Goal: Task Accomplishment & Management: Manage account settings

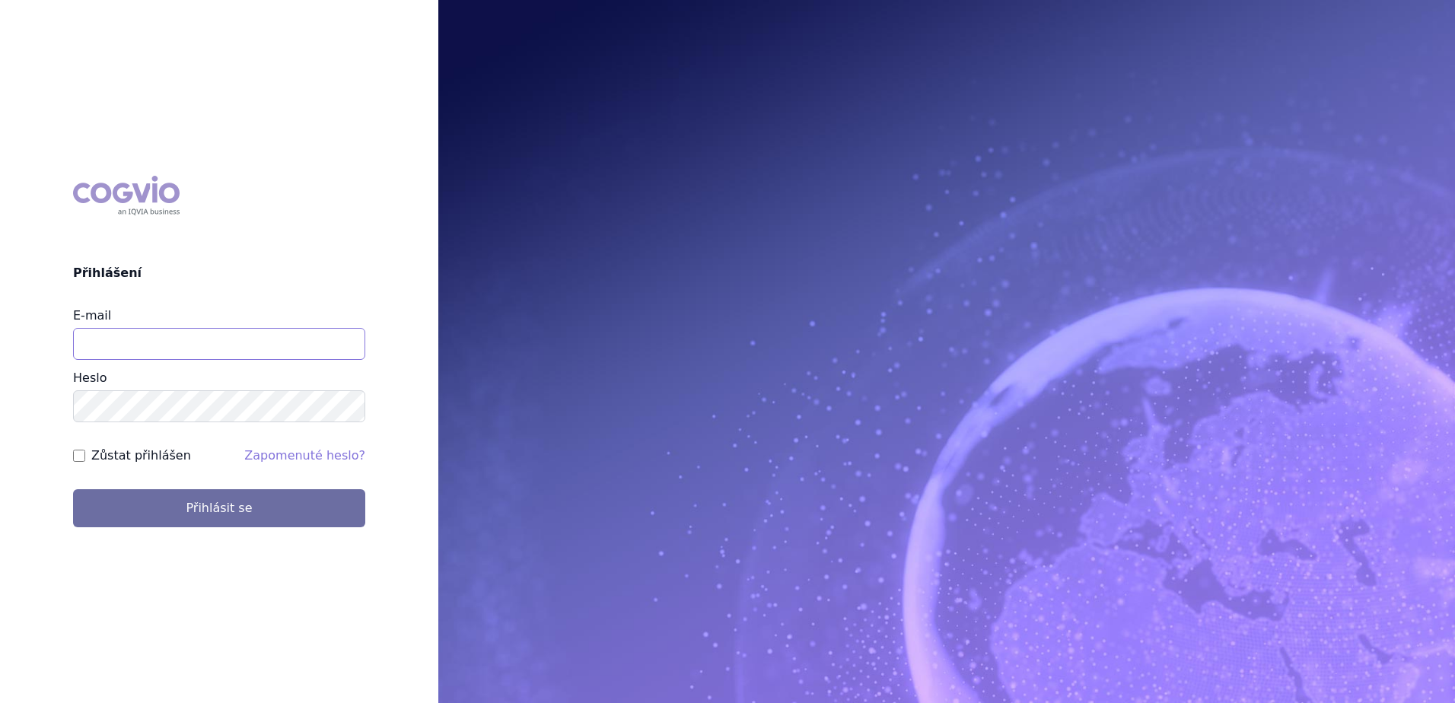
click at [207, 352] on input "E-mail" at bounding box center [219, 344] width 292 height 32
type input "[EMAIL_ADDRESS][PERSON_NAME][DOMAIN_NAME]"
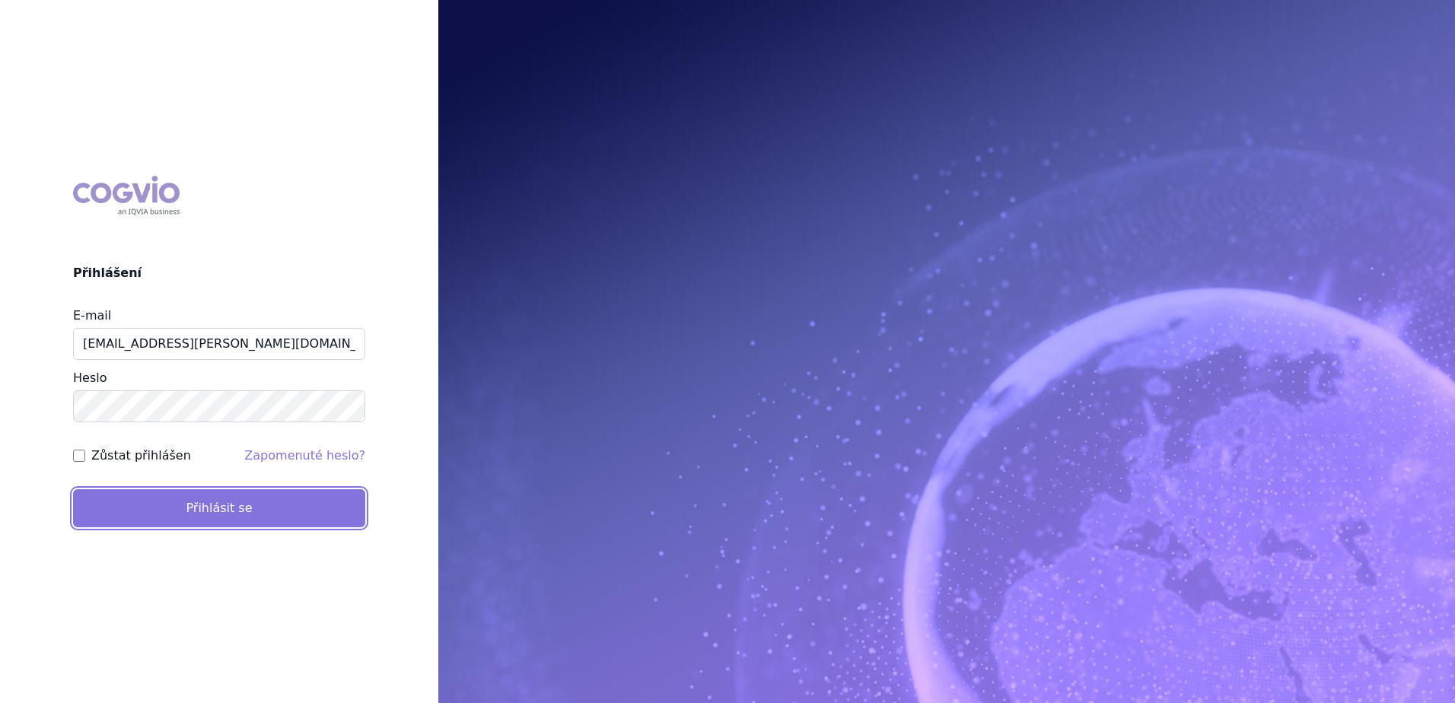
click at [218, 517] on button "Přihlásit se" at bounding box center [219, 508] width 292 height 38
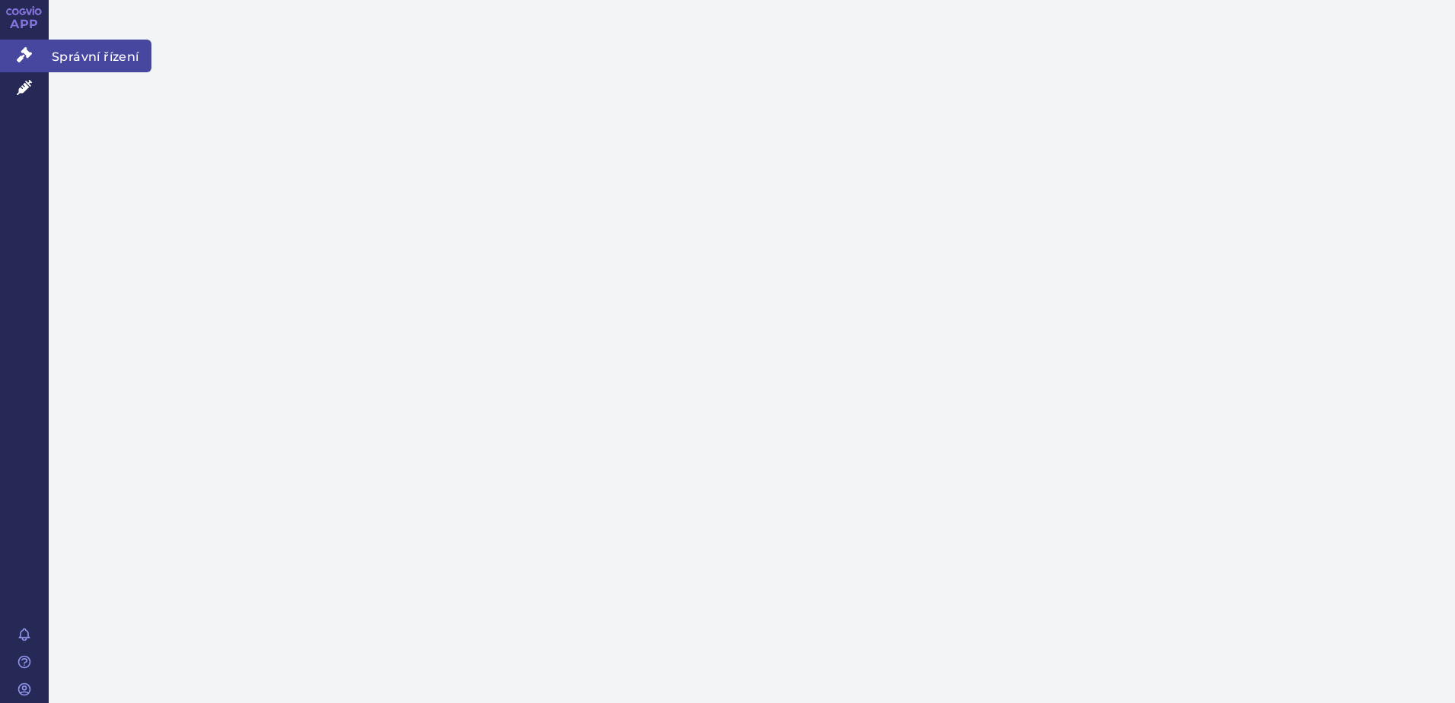
click at [27, 52] on icon at bounding box center [24, 54] width 15 height 15
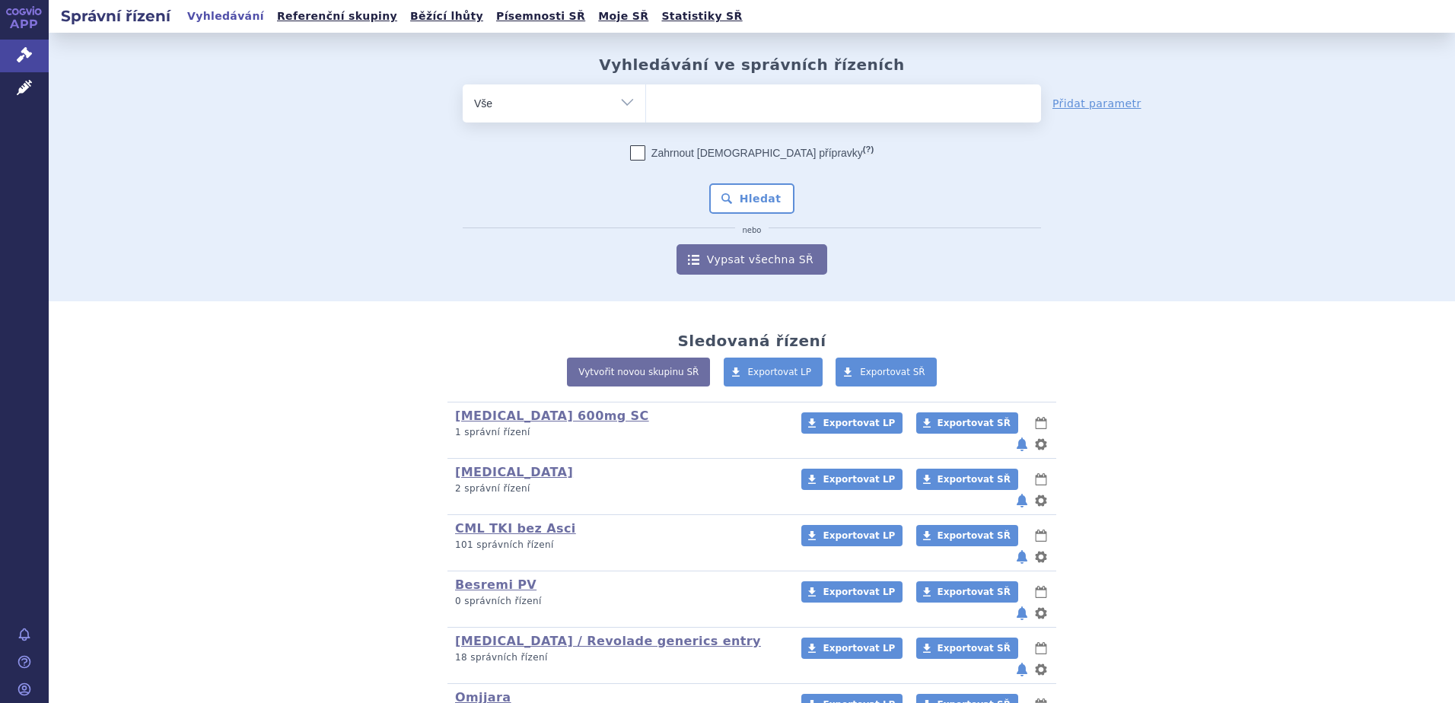
click at [699, 111] on ul at bounding box center [843, 100] width 395 height 32
click at [646, 111] on select at bounding box center [645, 103] width 1 height 38
paste input "Rilzabrutinib"
type input "Rilzabrutinib"
select select "Rilzabrutinib"
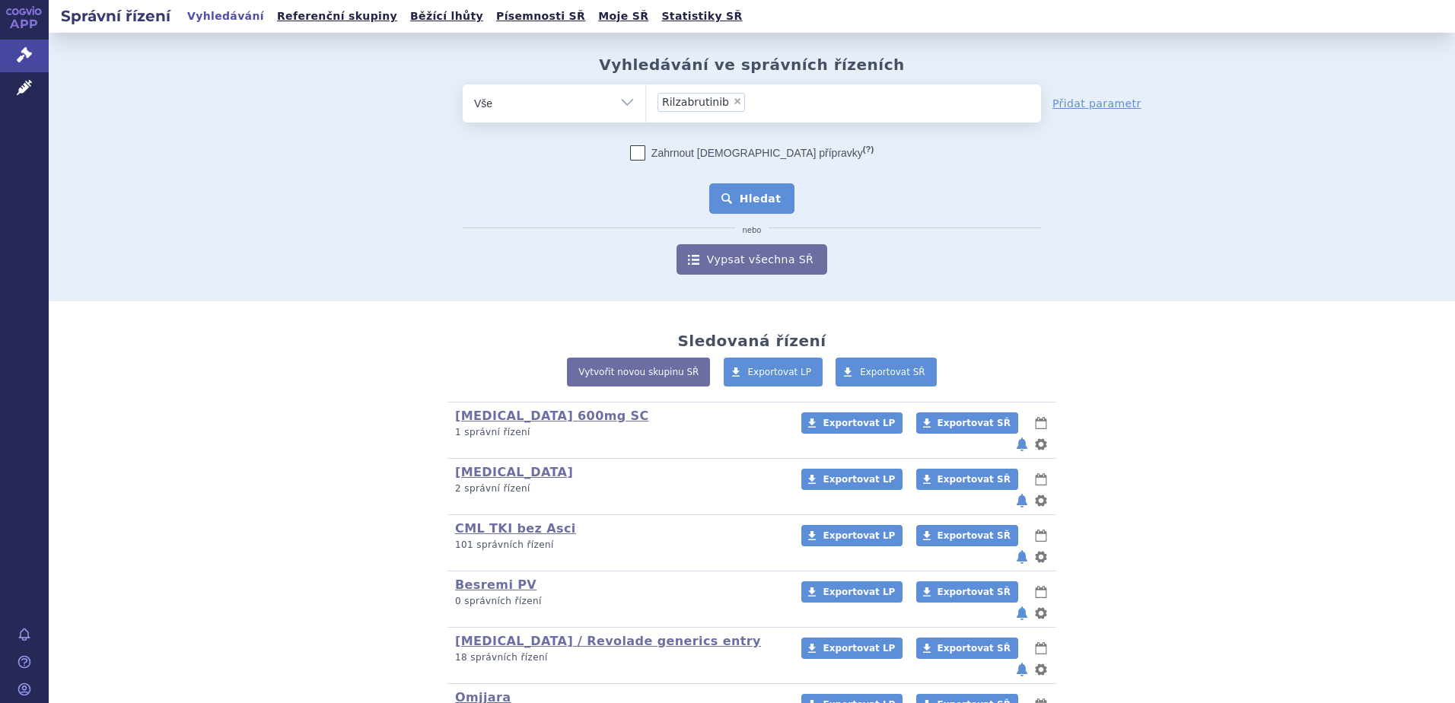
click at [740, 193] on button "Hledat" at bounding box center [752, 198] width 86 height 30
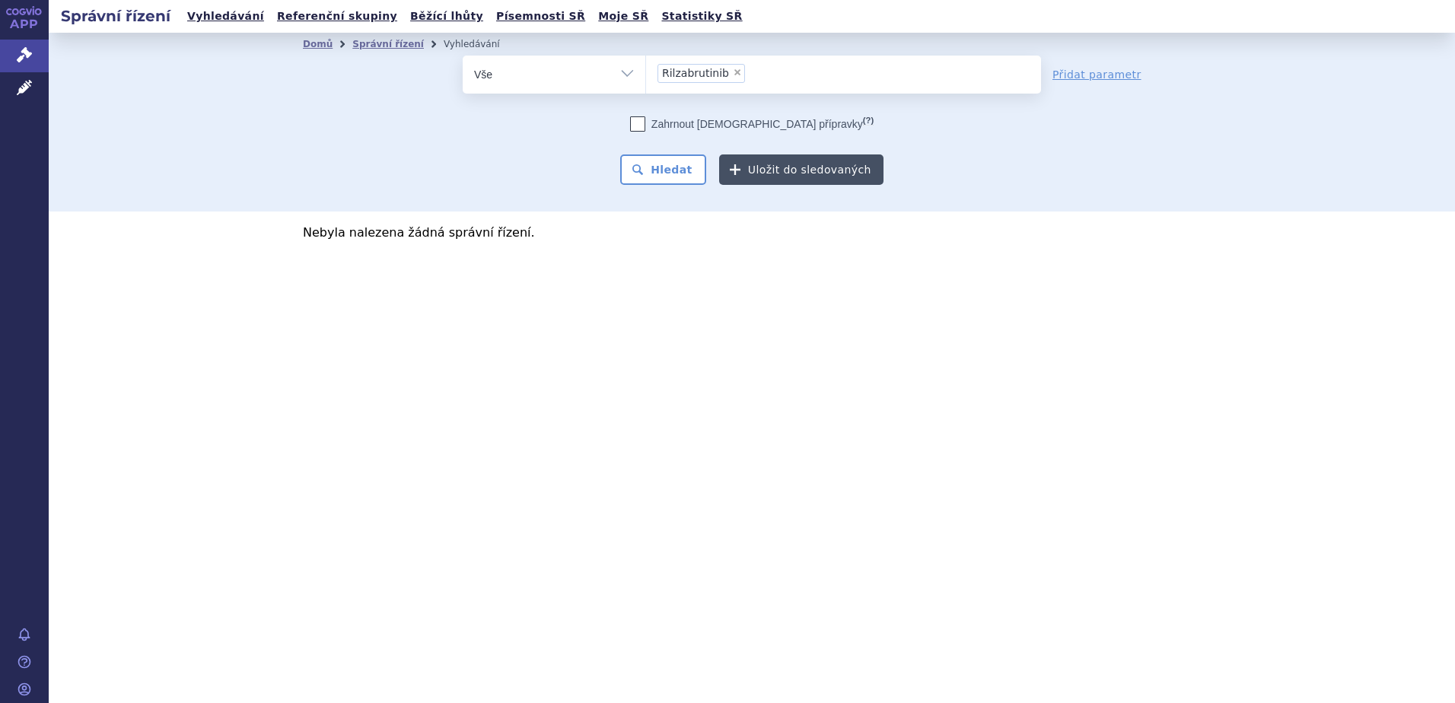
click at [791, 174] on button "Uložit do sledovaných" at bounding box center [801, 169] width 164 height 30
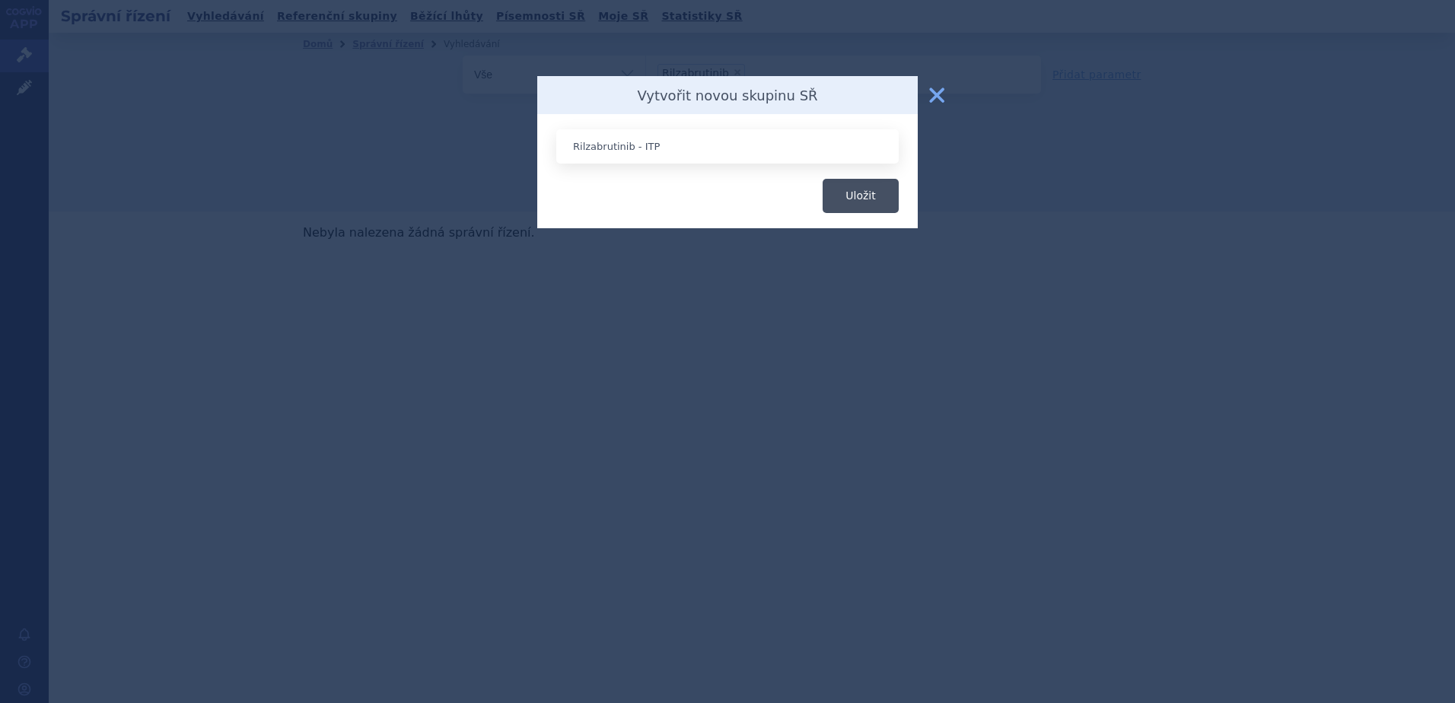
type input "Rilzabrutinib - ITP"
click at [853, 205] on button "Uložit" at bounding box center [861, 196] width 76 height 34
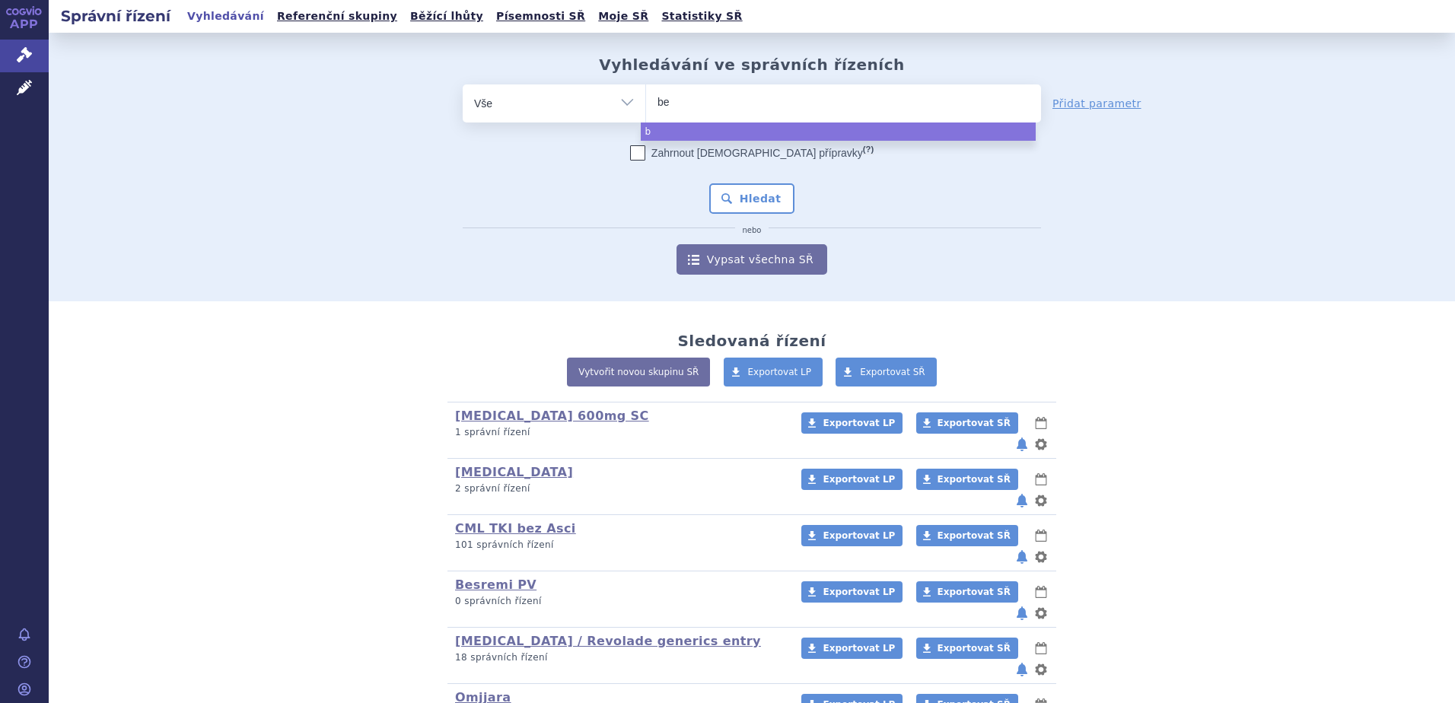
type input "beo"
type input "beov"
type input "[MEDICAL_DATA]"
type input "beov"
type input "beove"
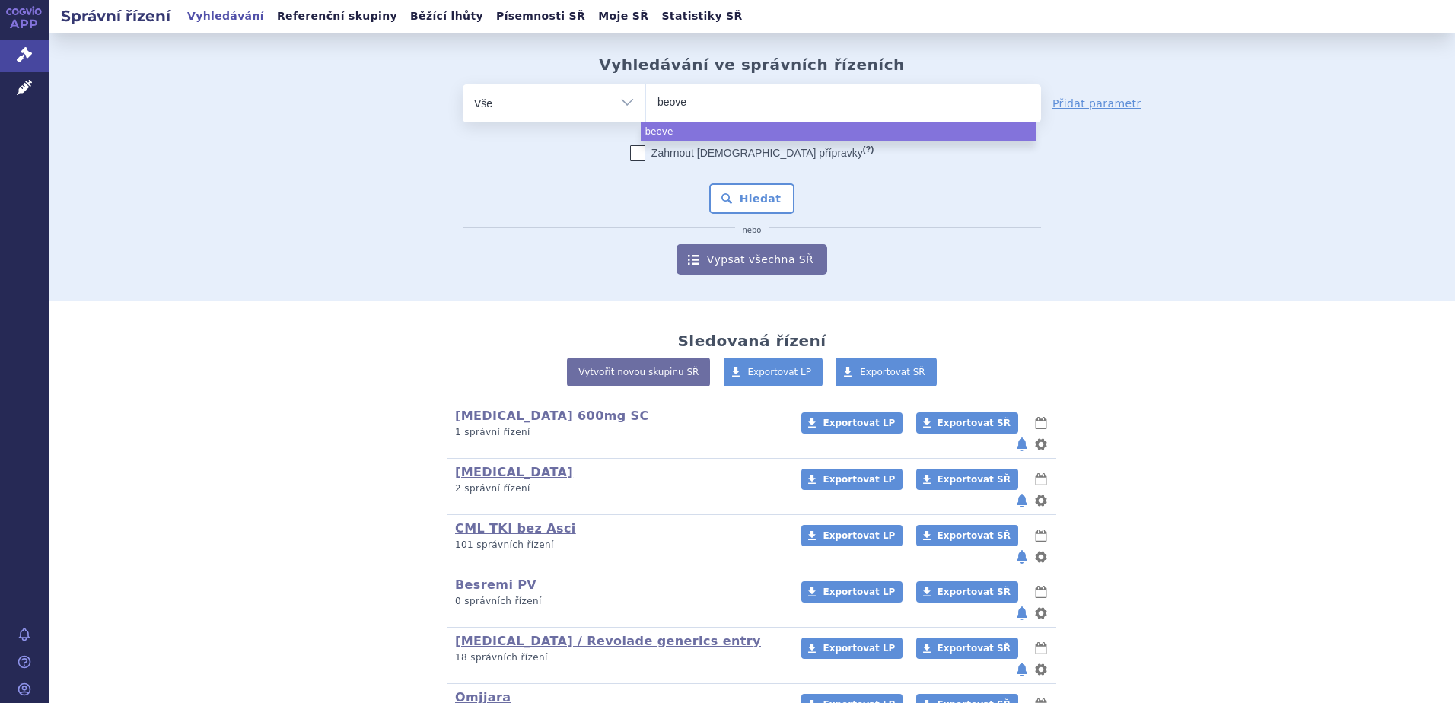
type input "beoveu"
type input "beove"
type input "[MEDICAL_DATA]"
select select "[MEDICAL_DATA]"
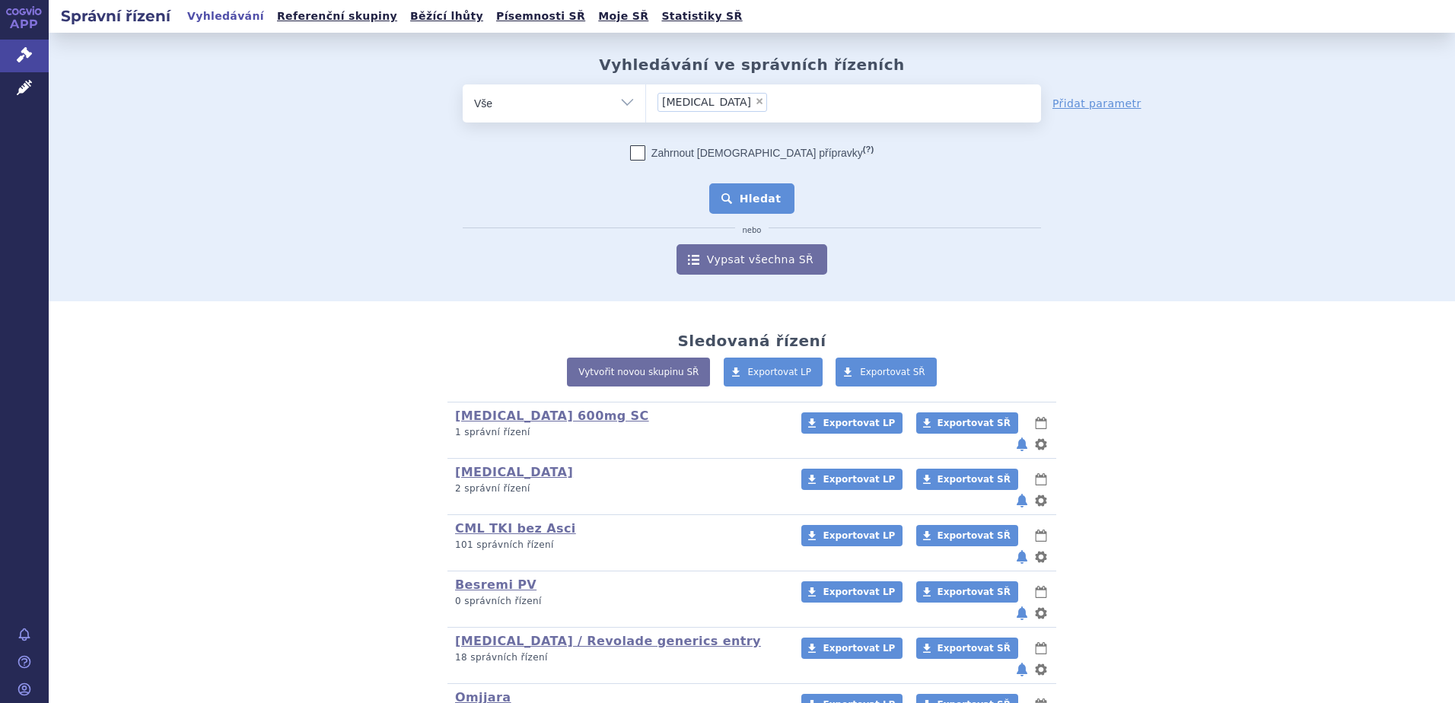
click at [730, 187] on button "Hledat" at bounding box center [752, 198] width 86 height 30
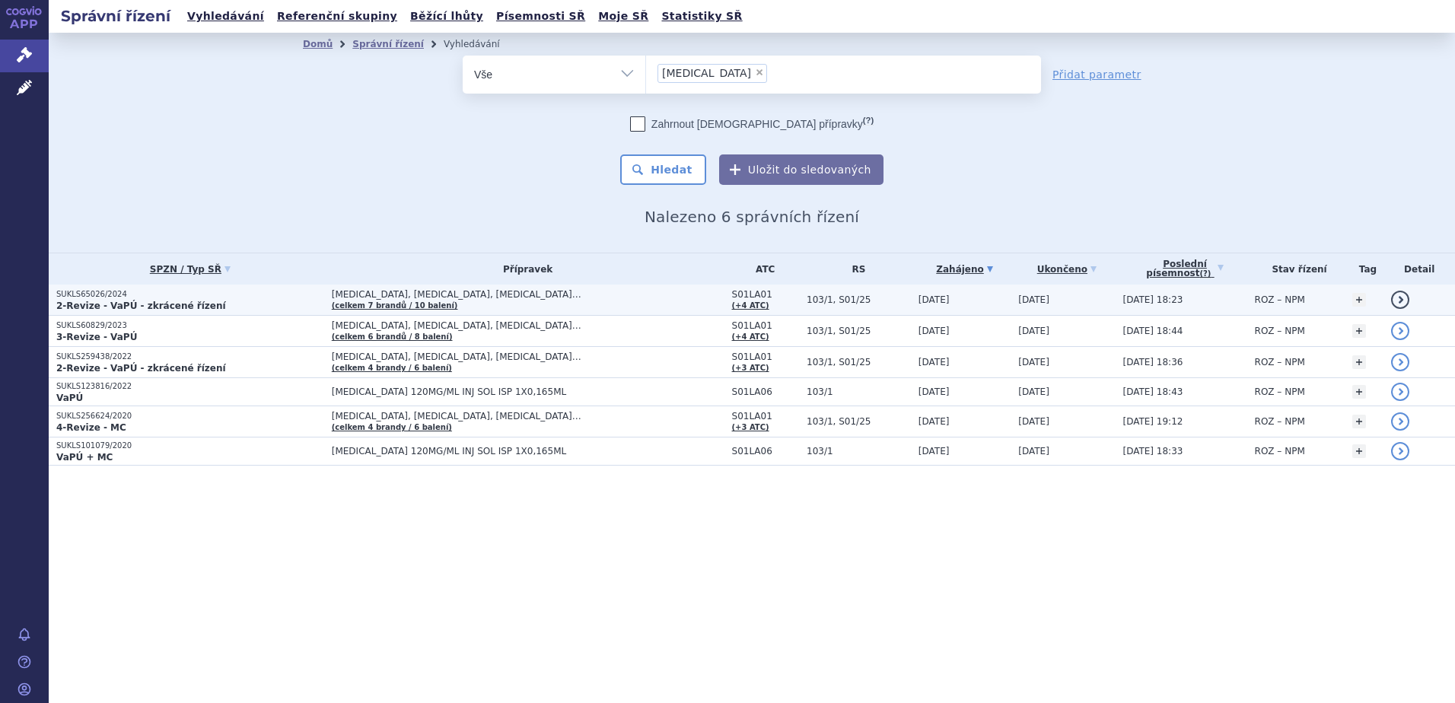
click at [596, 306] on td "BEOVU, EYLEA, LUCENTIS… (celkem 7 brandů / 10 balení)" at bounding box center [524, 300] width 400 height 31
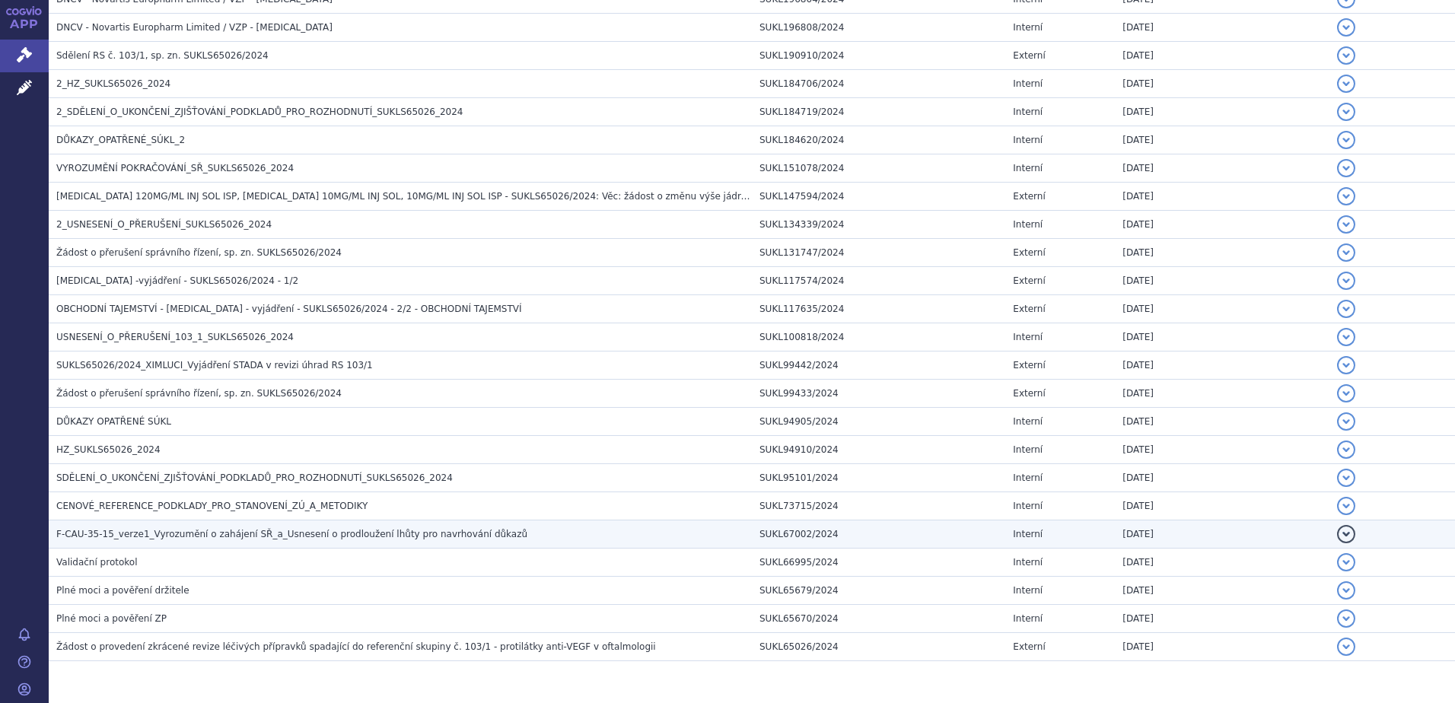
scroll to position [682, 0]
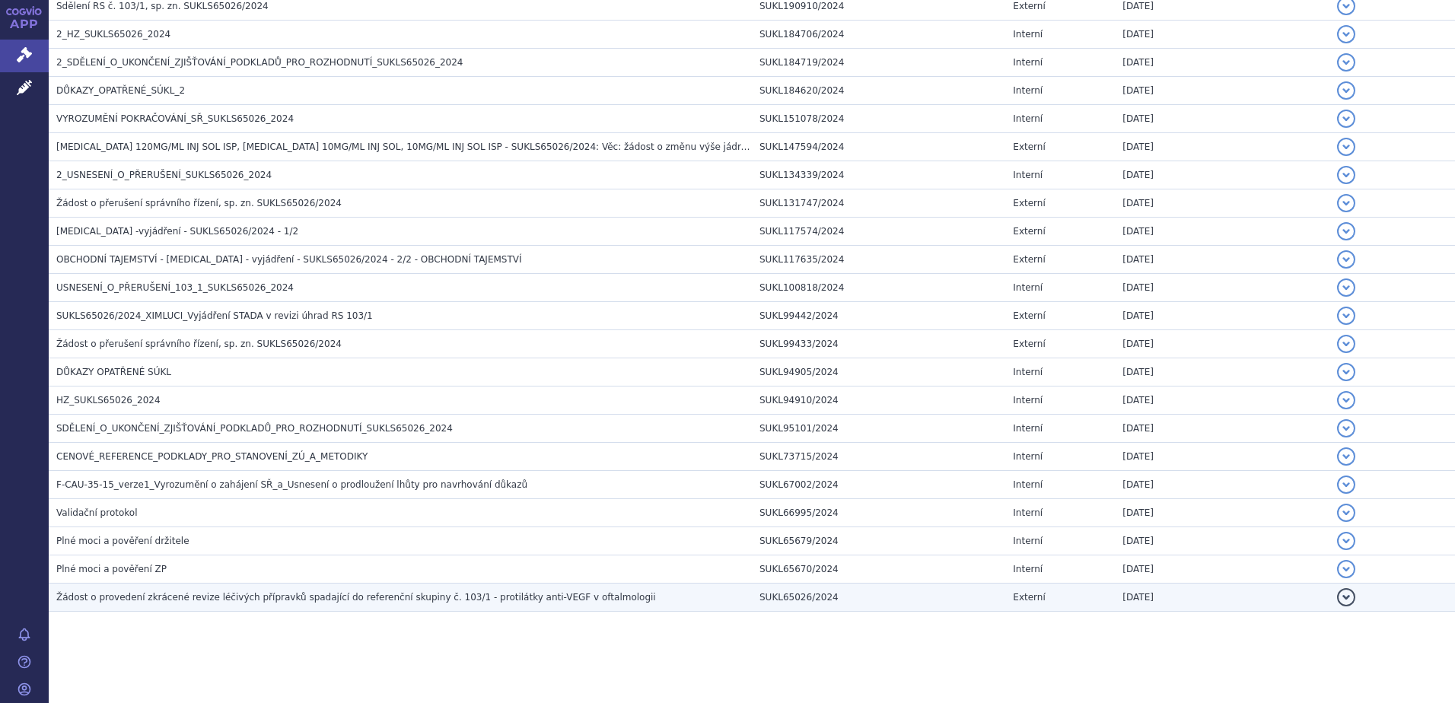
click at [445, 599] on span "Žádost o provedení zkrácené revize léčivých přípravků spadající do referenční s…" at bounding box center [356, 597] width 600 height 11
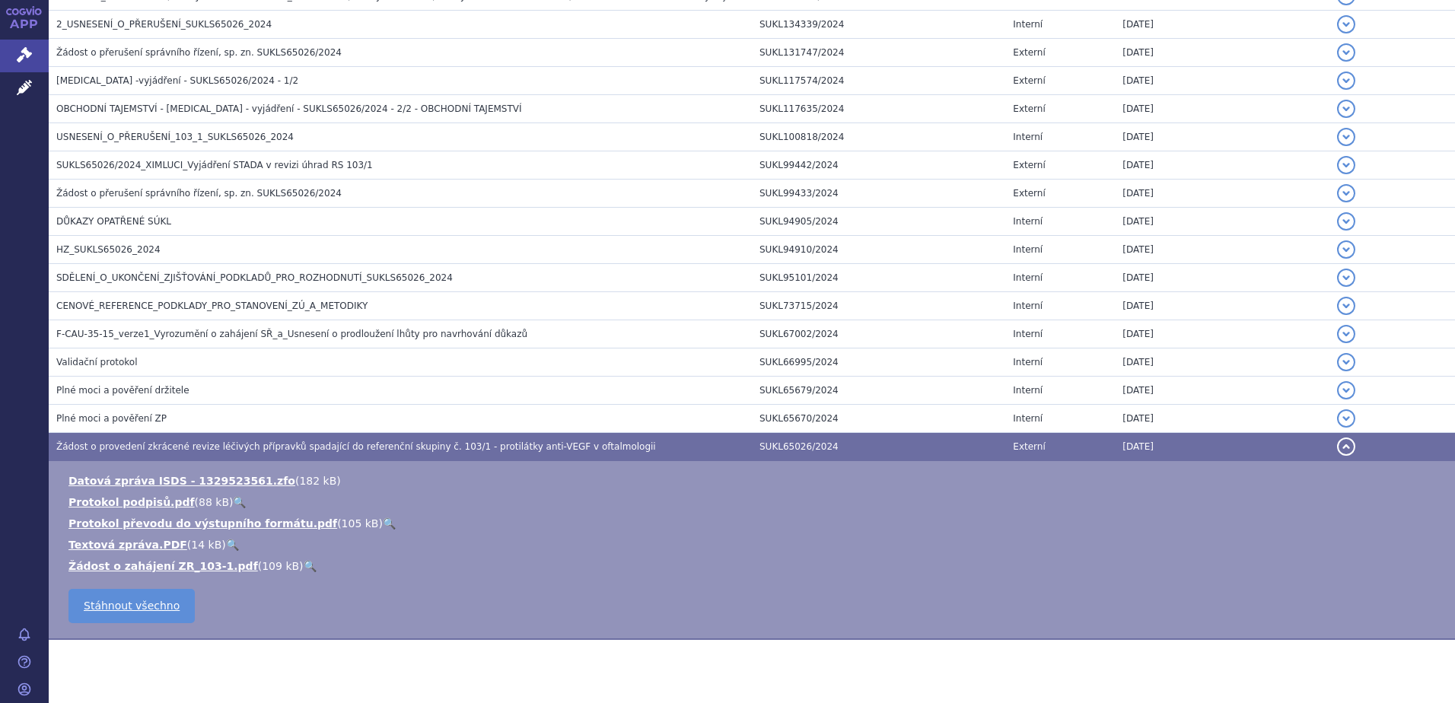
scroll to position [834, 0]
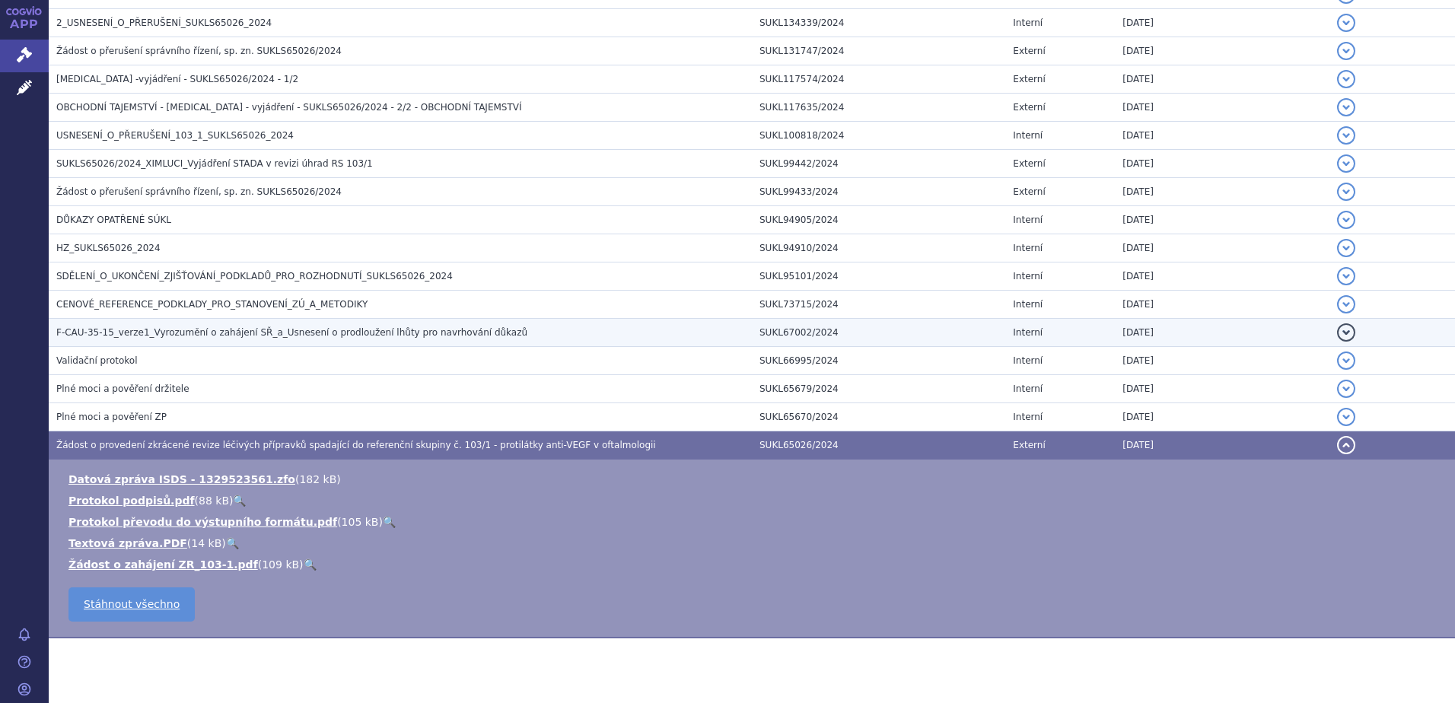
click at [376, 332] on span "F-CAU-35-15_verze1_Vyrozumění o zahájení SŘ_a_Usnesení o prodloužení lhůty pro …" at bounding box center [291, 332] width 471 height 11
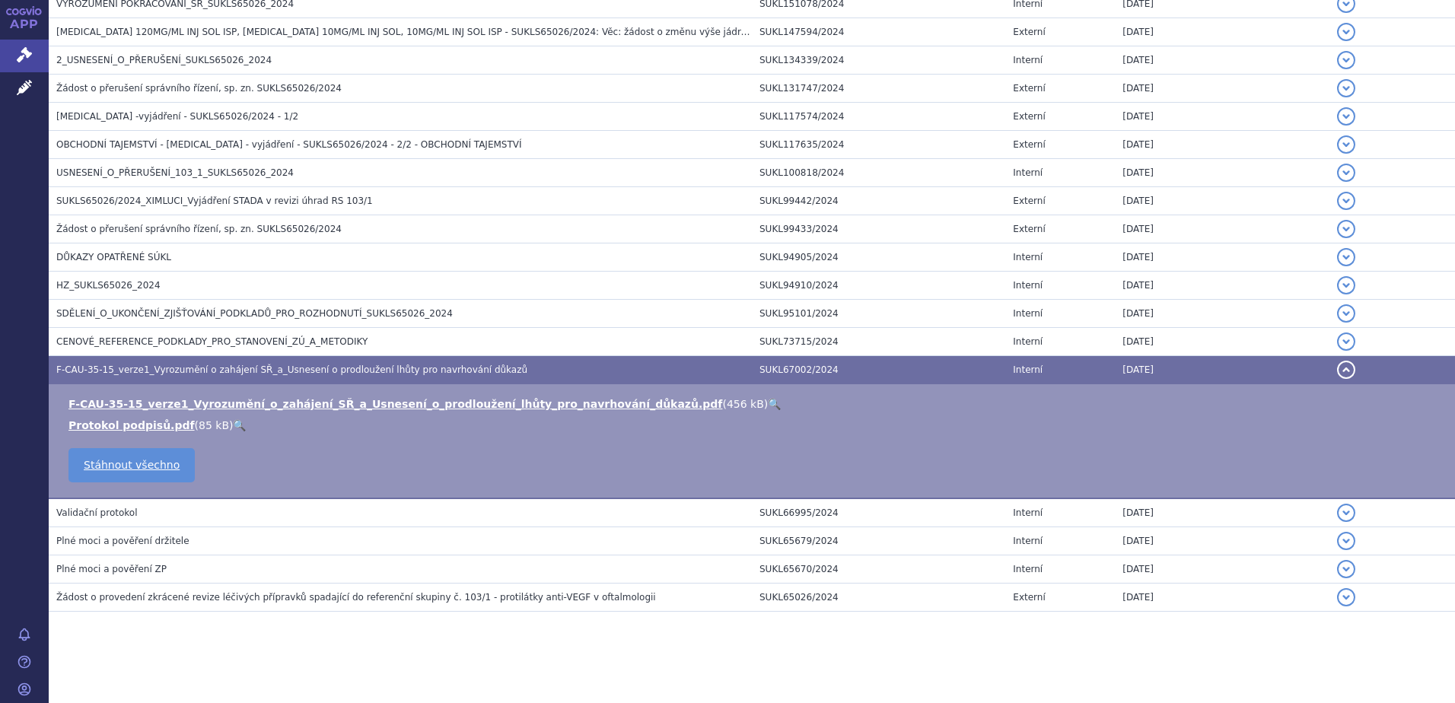
click at [768, 403] on link "🔍" at bounding box center [774, 404] width 13 height 12
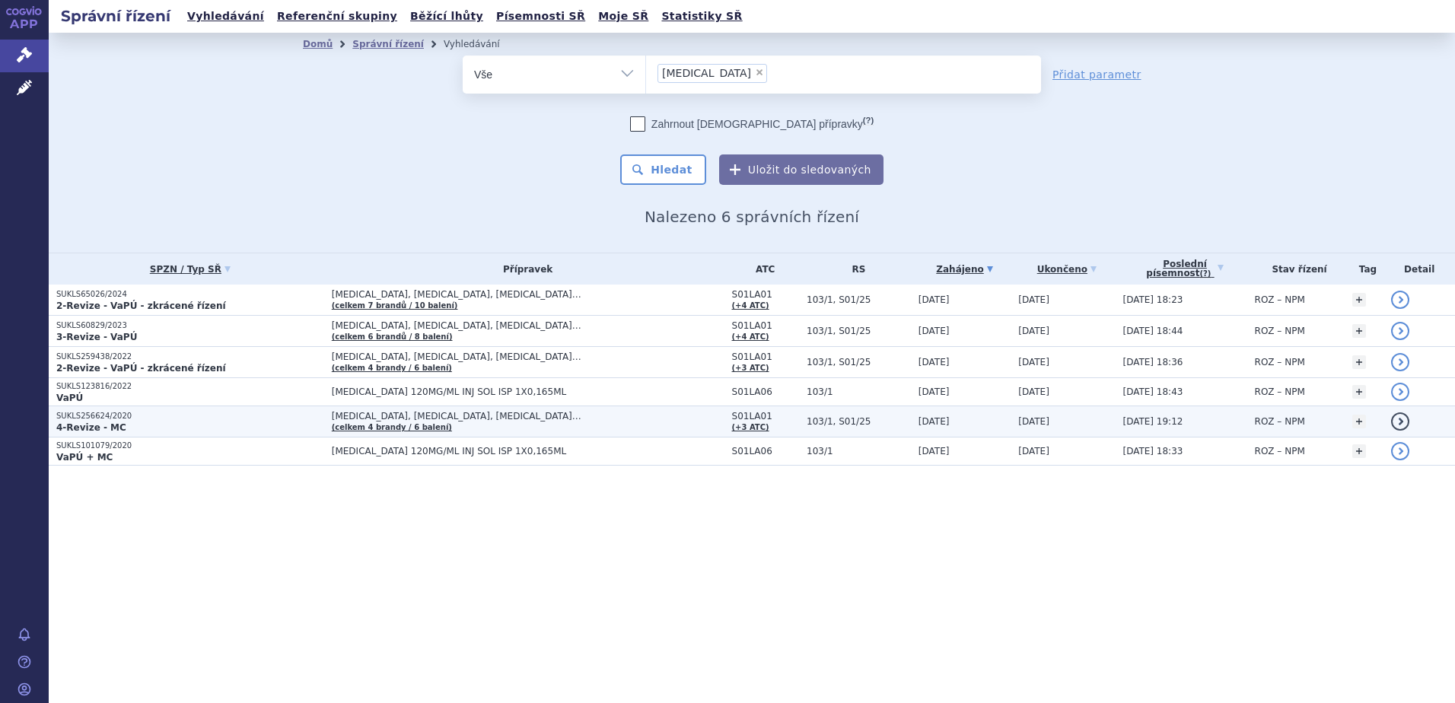
click at [535, 415] on span "[MEDICAL_DATA], [MEDICAL_DATA], [MEDICAL_DATA]…" at bounding box center [522, 416] width 380 height 11
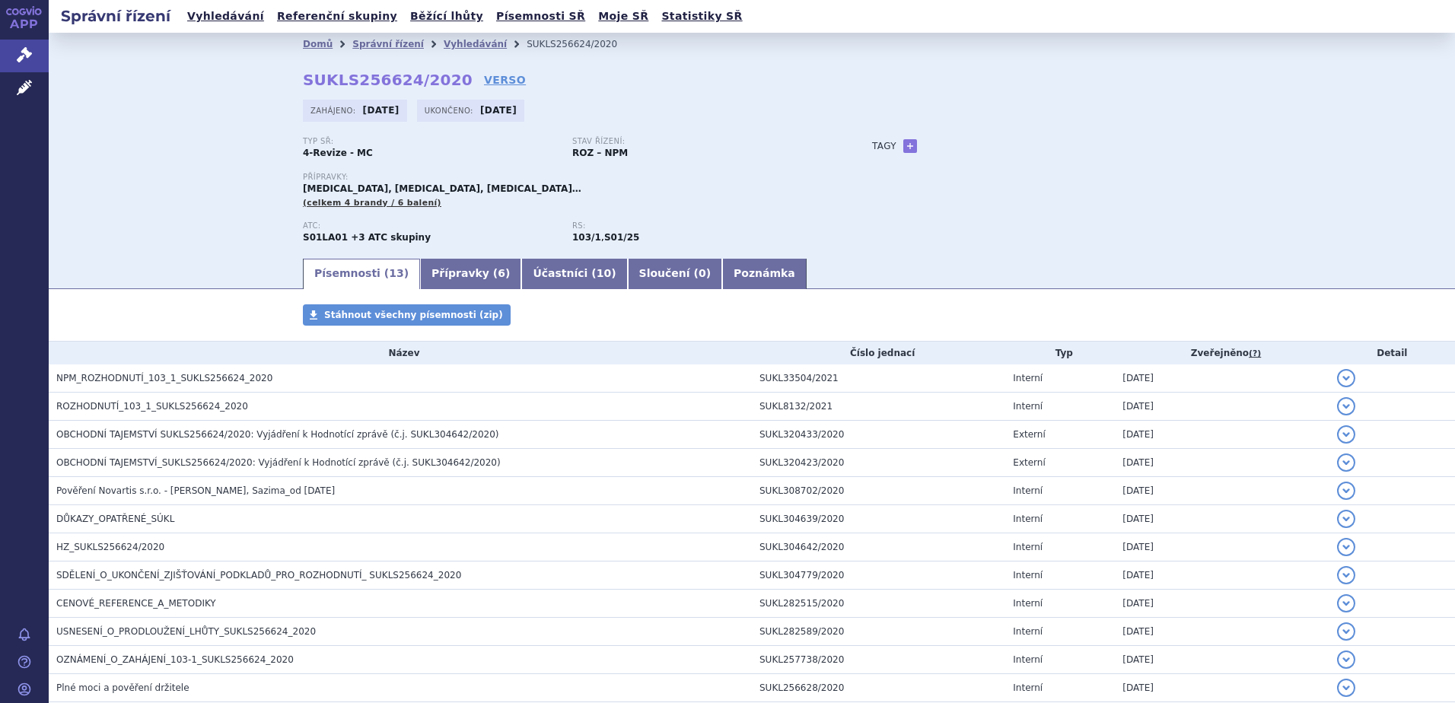
scroll to position [119, 0]
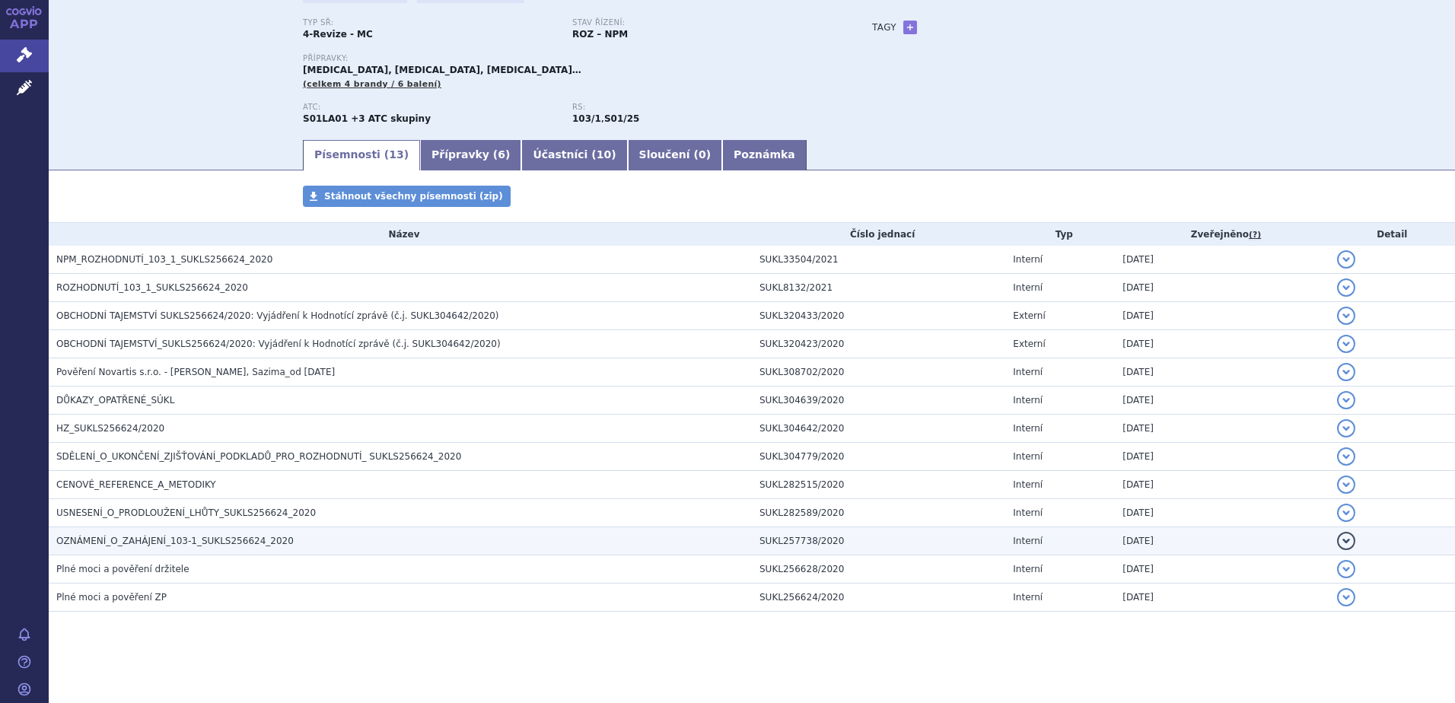
click at [546, 546] on h3 "OZNÁMENÍ_O_ZAHÁJENÍ_103-1_SUKLS256624_2020" at bounding box center [403, 540] width 695 height 15
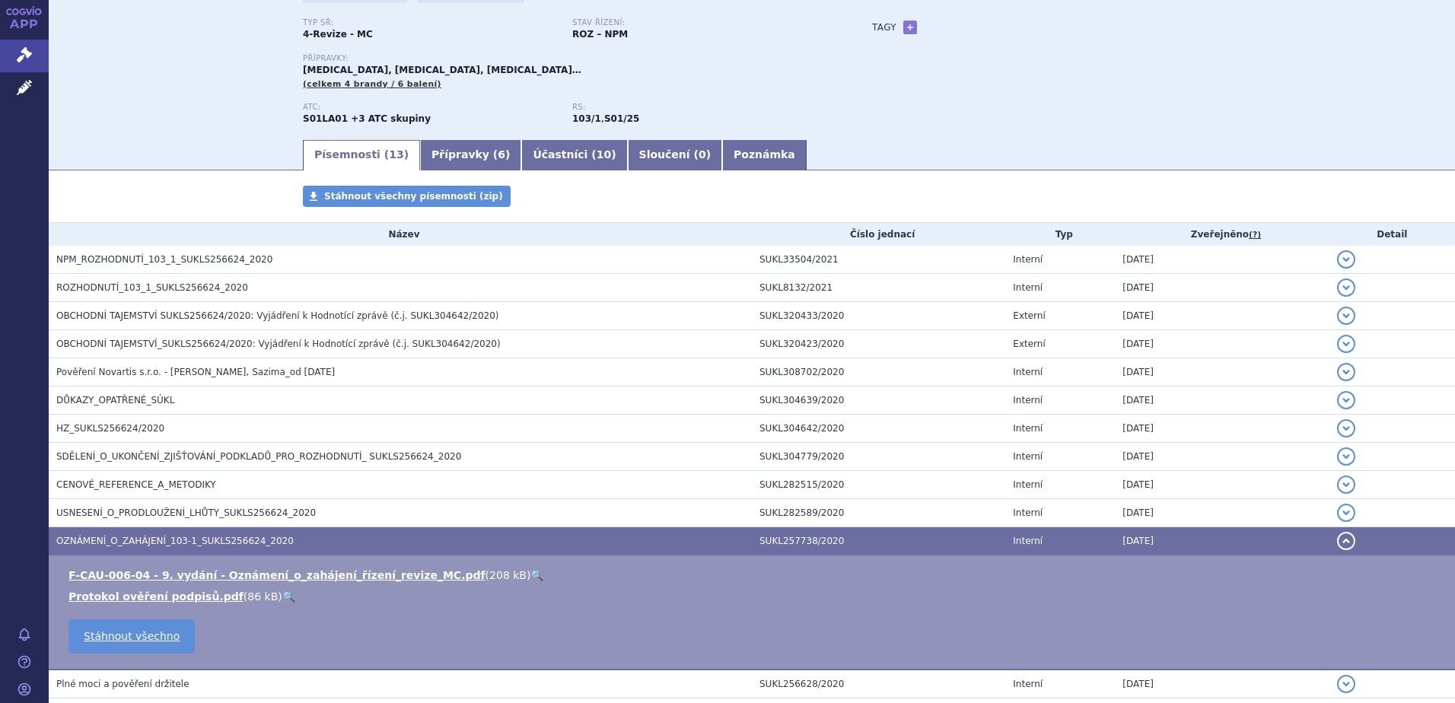
click at [530, 572] on link "🔍" at bounding box center [536, 575] width 13 height 12
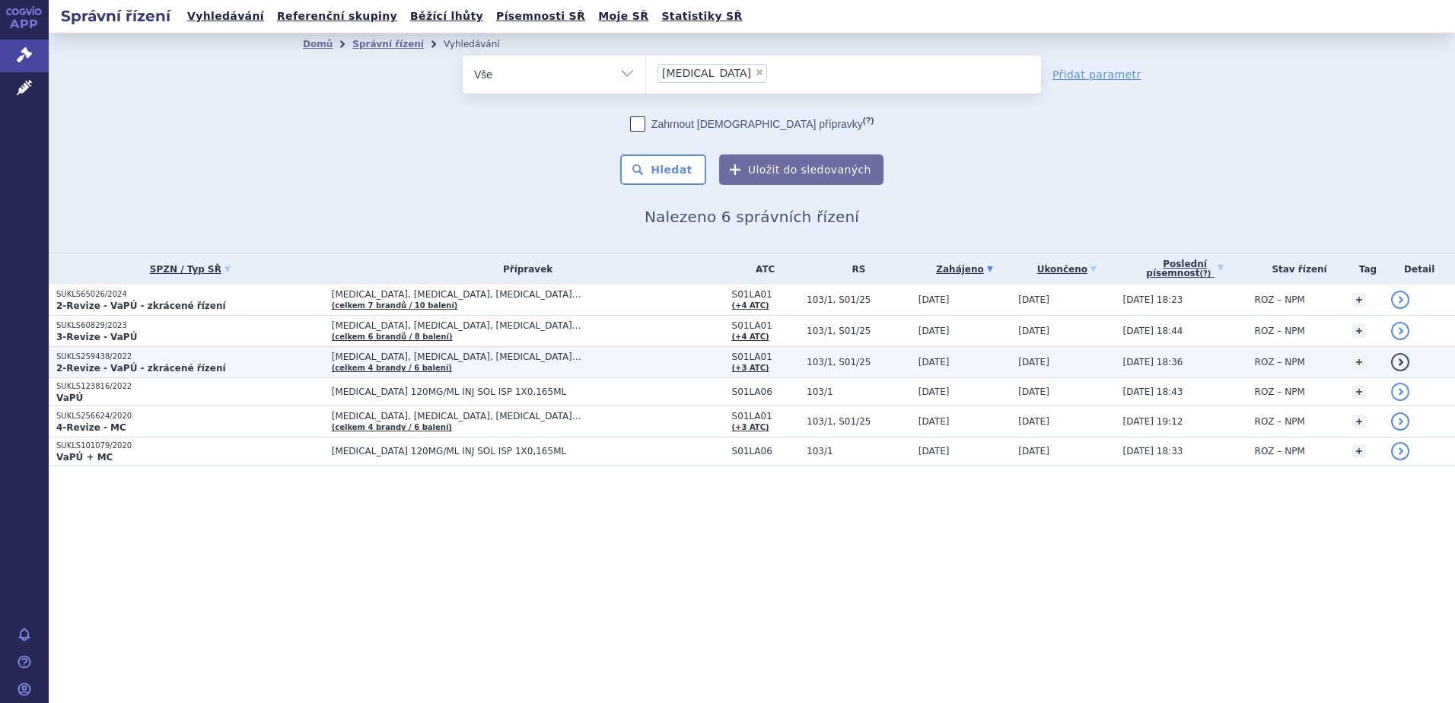
click at [541, 369] on td "BEOVU, EYLEA, LUCENTIS… (celkem 4 brandy / 6 balení)" at bounding box center [524, 362] width 400 height 31
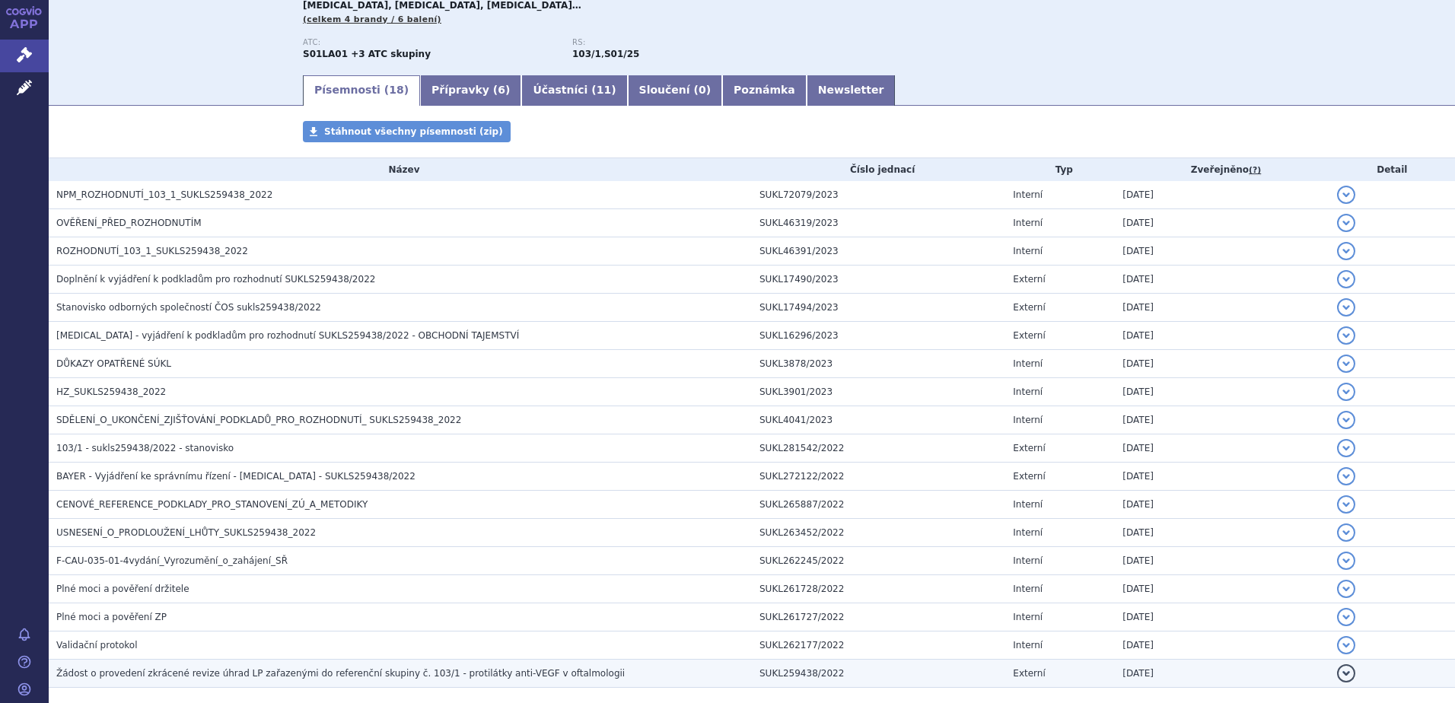
scroll to position [259, 0]
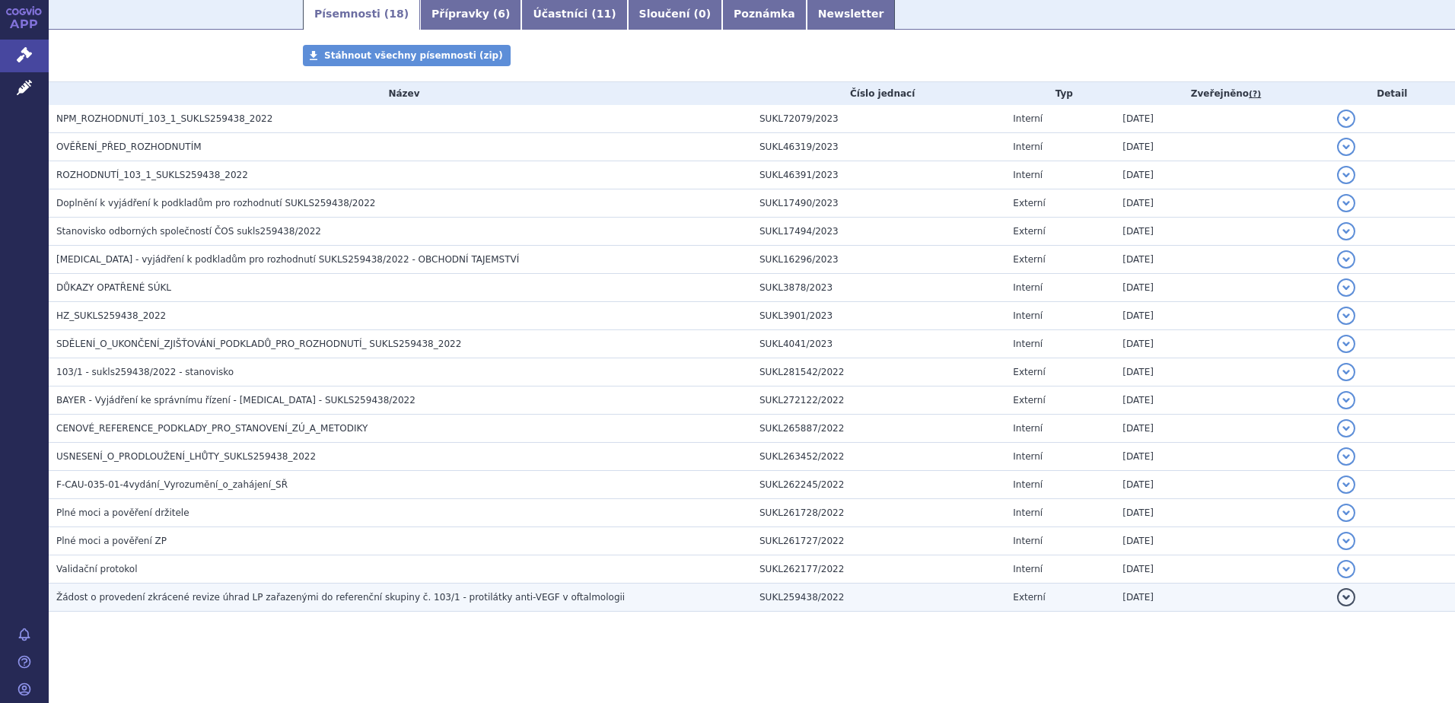
click at [498, 604] on h3 "Žádost o provedení zkrácené revize úhrad LP zařazenými do referenční skupiny č.…" at bounding box center [403, 597] width 695 height 15
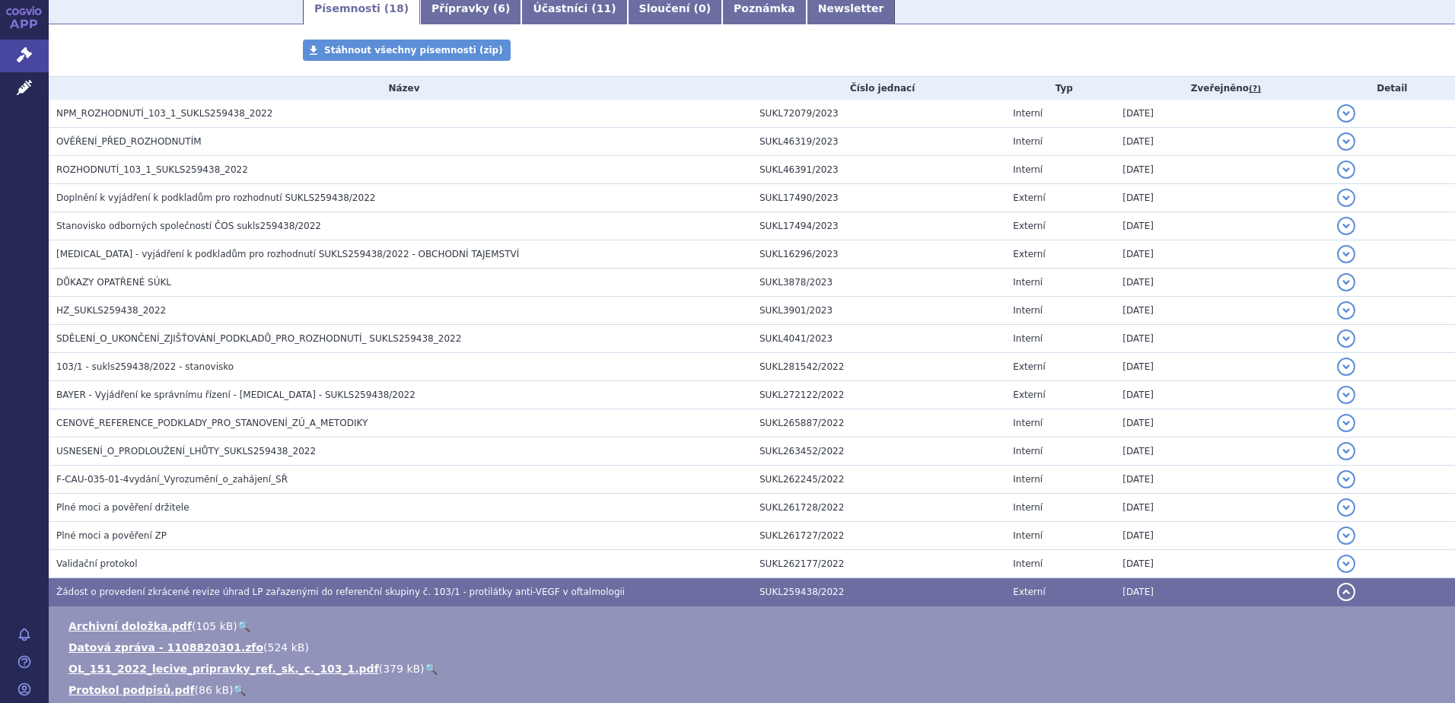
scroll to position [107, 0]
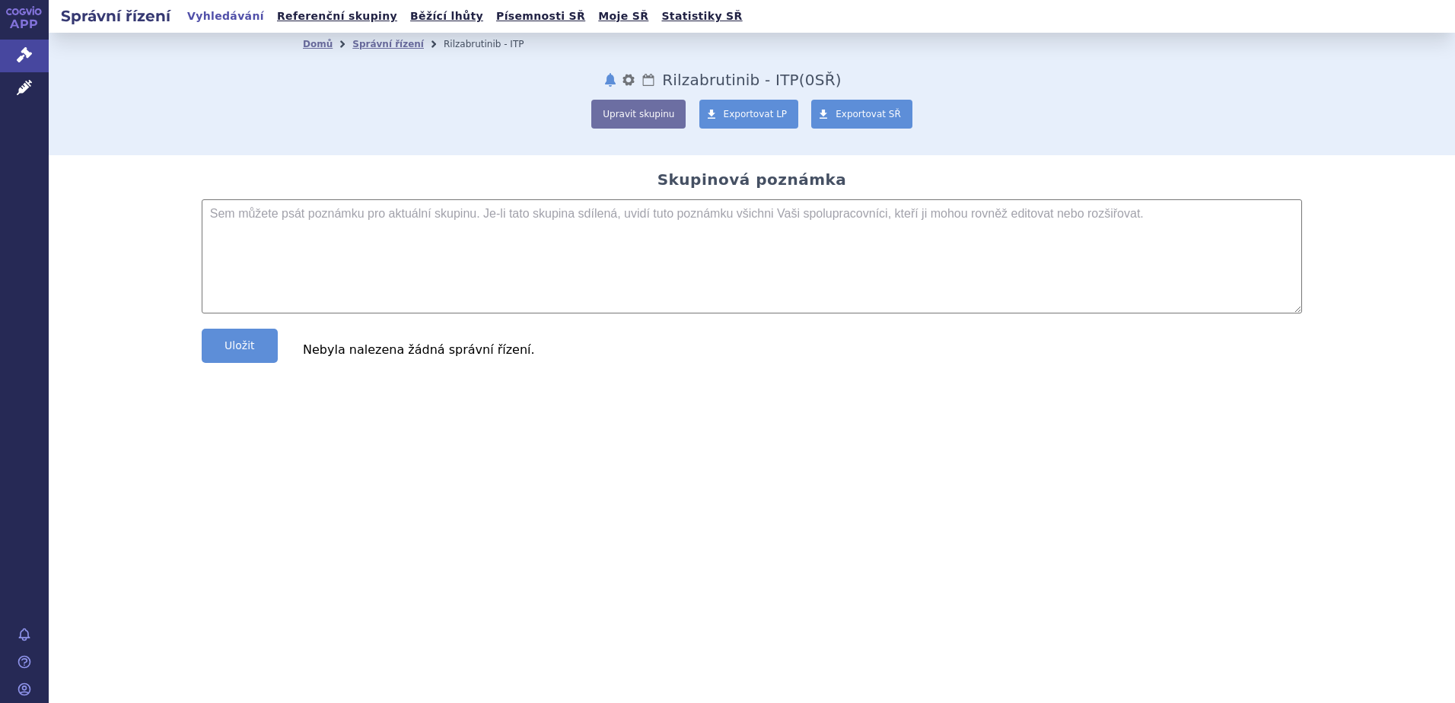
drag, startPoint x: 344, startPoint y: 385, endPoint x: 279, endPoint y: 366, distance: 67.4
click at [343, 385] on section "Domů Správní řízení Rilzabrutinib - ITP notifikace nastavení Přejmenovat Smazat…" at bounding box center [752, 236] width 1406 height 406
click at [266, 355] on button "Uložit" at bounding box center [240, 346] width 76 height 34
click at [231, 353] on button "Uložit" at bounding box center [240, 346] width 76 height 34
